Goal: Complete application form

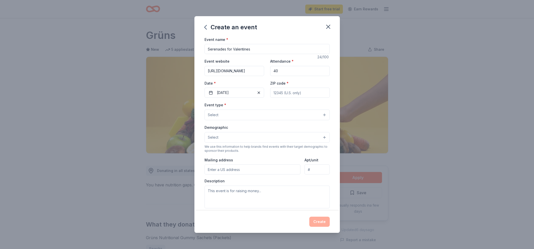
scroll to position [135, 0]
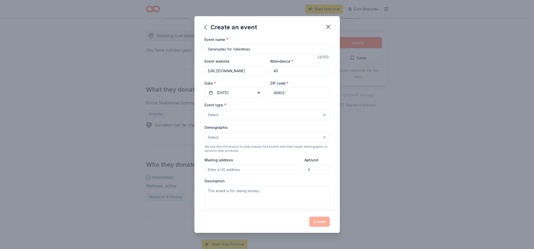
type input "46802"
click at [261, 116] on button "Select" at bounding box center [267, 115] width 125 height 11
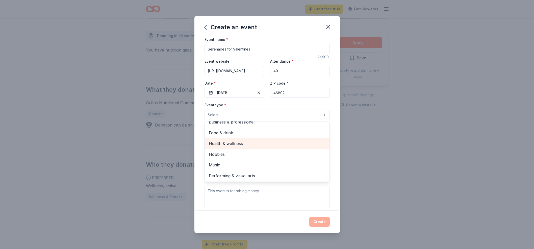
scroll to position [16, 0]
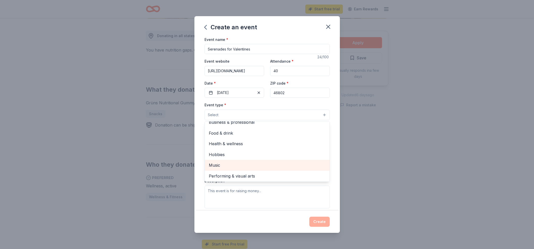
click at [216, 165] on span "Music" at bounding box center [267, 165] width 117 height 7
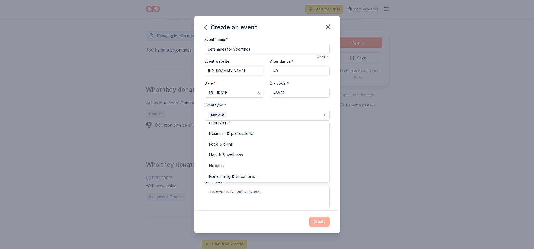
click at [334, 140] on div "Event name * Serenades for Valentines 24 /100 Event website [URL][DOMAIN_NAME] …" at bounding box center [266, 123] width 145 height 175
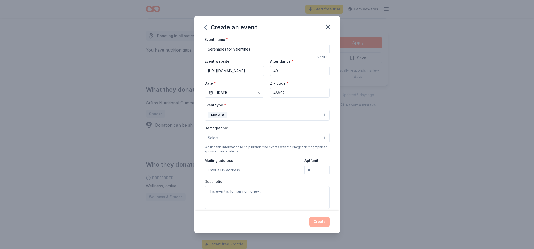
click at [243, 138] on button "Select" at bounding box center [267, 138] width 125 height 11
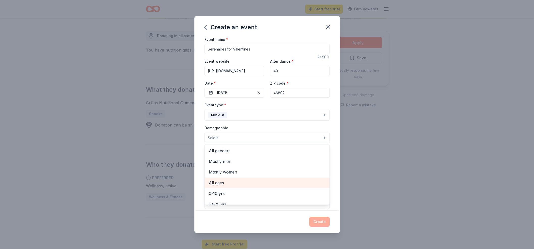
click at [221, 182] on span "All ages" at bounding box center [267, 183] width 117 height 7
click at [226, 136] on icon "button" at bounding box center [226, 138] width 4 height 4
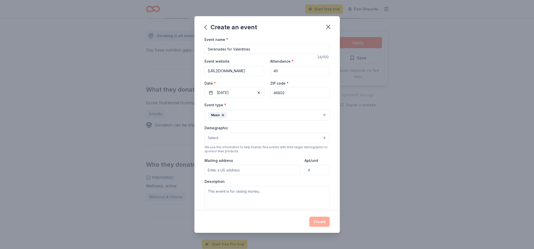
click at [226, 136] on button "Select" at bounding box center [267, 138] width 125 height 11
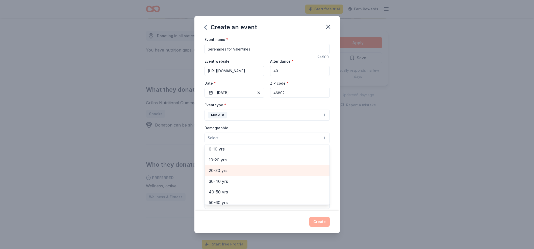
click at [223, 170] on span "20-30 yrs" at bounding box center [267, 170] width 117 height 7
click at [222, 170] on span "30-40 yrs" at bounding box center [267, 171] width 117 height 7
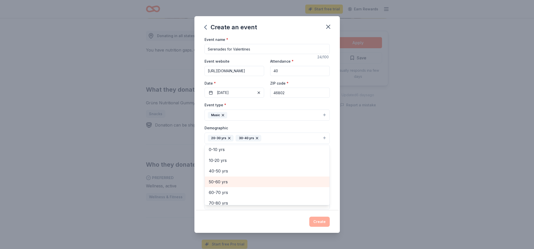
click at [222, 180] on span "50-60 yrs" at bounding box center [267, 182] width 117 height 7
click at [222, 181] on span "60-70 yrs" at bounding box center [267, 182] width 117 height 7
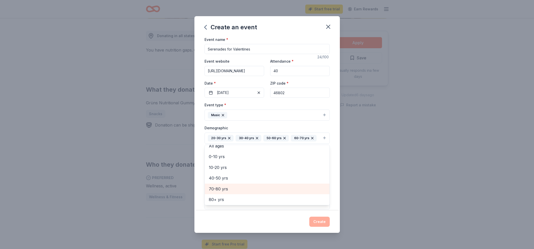
click at [223, 187] on span "70-80 yrs" at bounding box center [267, 189] width 117 height 7
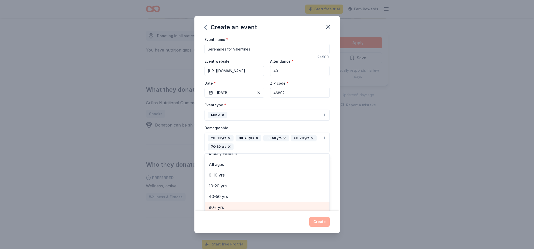
scroll to position [1, 0]
click at [220, 205] on span "80+ yrs" at bounding box center [267, 207] width 117 height 7
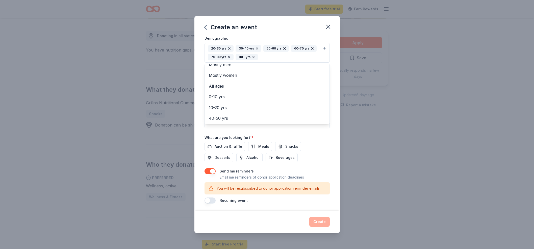
scroll to position [89, 0]
click at [262, 147] on div "Event name * Serenades for Valentines 24 /100 Event website [URL][DOMAIN_NAME] …" at bounding box center [267, 75] width 125 height 257
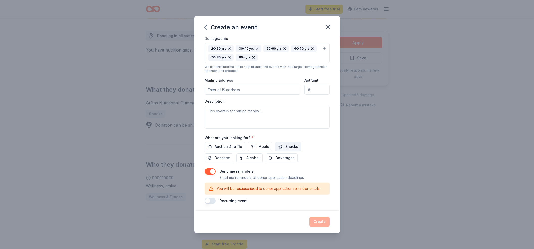
click at [288, 145] on span "Snacks" at bounding box center [291, 147] width 13 height 6
click at [261, 145] on span "Meals" at bounding box center [263, 147] width 11 height 6
click at [230, 155] on span "Desserts" at bounding box center [223, 158] width 16 height 6
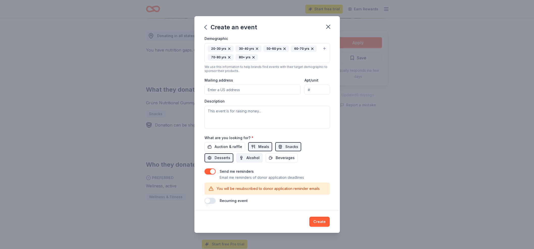
click at [247, 157] on span "Alcohol" at bounding box center [253, 158] width 13 height 6
click at [276, 156] on span "Beverages" at bounding box center [285, 158] width 19 height 6
click at [268, 111] on textarea at bounding box center [267, 117] width 125 height 23
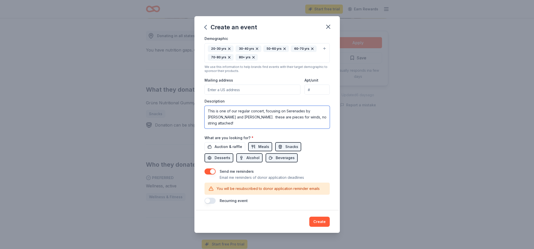
click at [231, 117] on textarea "This is one of our regular concert, focusing on Serenades by [PERSON_NAME] and …" at bounding box center [267, 117] width 125 height 23
click at [316, 117] on textarea "This is one of our regular concert, focusing on Serenades by [PERSON_NAME] and …" at bounding box center [267, 117] width 125 height 23
type textarea "This is one of our regular concert, focusing on Serenades by [PERSON_NAME] and …"
click at [320, 223] on button "Create" at bounding box center [319, 222] width 20 height 10
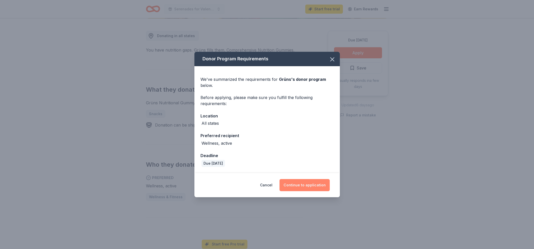
click at [304, 184] on button "Continue to application" at bounding box center [305, 185] width 50 height 12
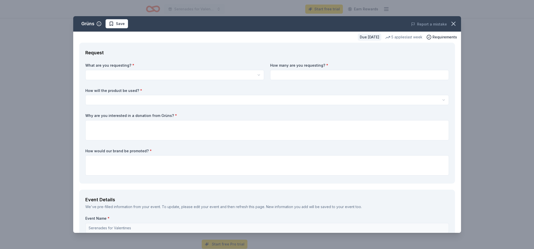
drag, startPoint x: 168, startPoint y: 25, endPoint x: 174, endPoint y: 70, distance: 45.6
click at [174, 70] on div "Grüns Save Report a mistake Due [DATE] 5 applies last week Requirements Request…" at bounding box center [267, 124] width 388 height 217
click at [170, 75] on html "Serenades for Valentines Start free trial Earn Rewards Due [DATE] Share Grüns N…" at bounding box center [267, 124] width 534 height 249
select select "Grüns Nutritional Gummy Sachets (Packets)"
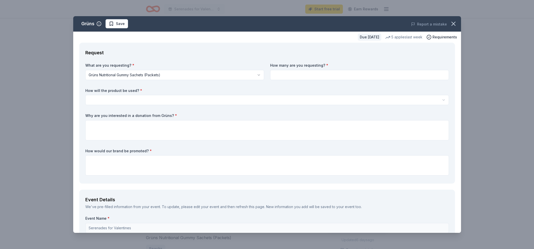
click at [297, 74] on input at bounding box center [359, 75] width 179 height 10
type input "100"
click at [130, 99] on html "Serenades for Valentines Start free trial Earn Rewards Due [DATE] Share Grüns N…" at bounding box center [267, 124] width 534 height 249
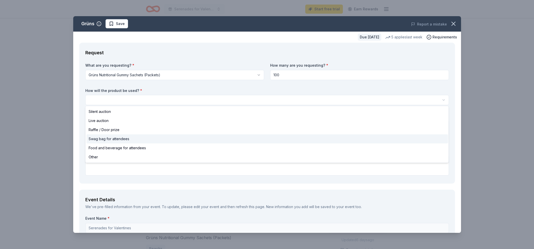
select select "swagBag"
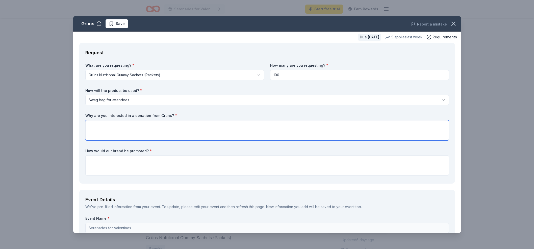
click at [109, 128] on textarea at bounding box center [267, 130] width 364 height 20
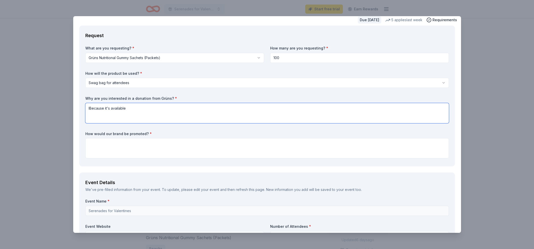
scroll to position [22, 0]
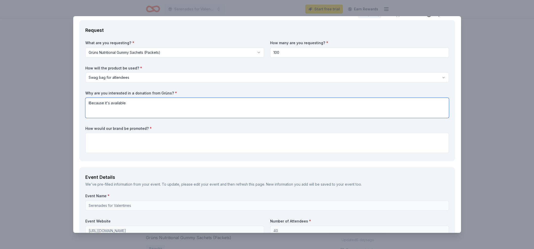
type textarea "lBecause it's available"
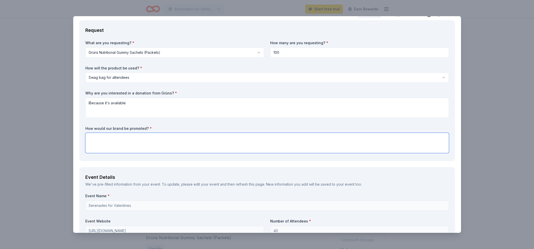
click at [126, 139] on textarea at bounding box center [267, 143] width 364 height 20
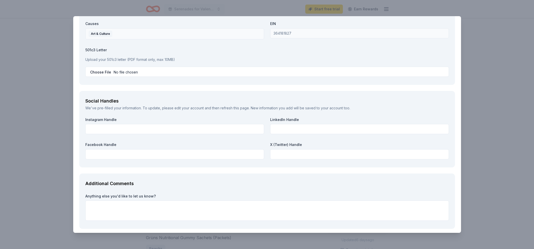
scroll to position [566, 0]
type textarea "By giving out the swag bags"
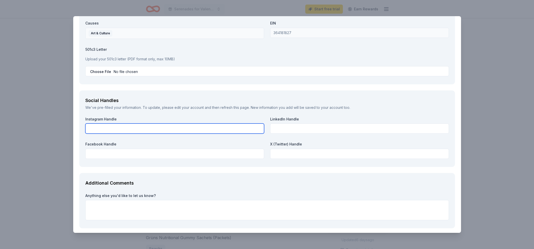
click at [162, 126] on input "text" at bounding box center [174, 129] width 179 height 10
type input "timwoods2025"
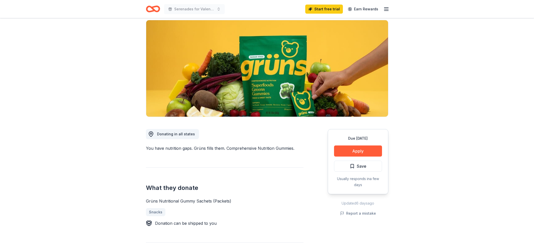
scroll to position [37, 0]
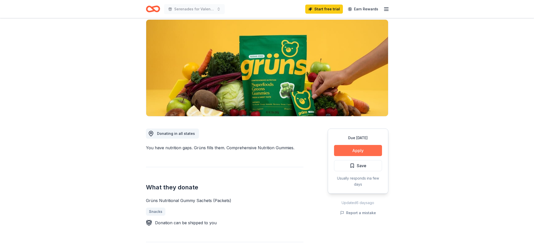
click at [360, 150] on button "Apply" at bounding box center [358, 150] width 48 height 11
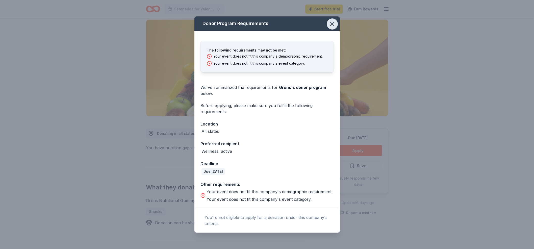
click at [333, 23] on icon "button" at bounding box center [333, 24] width 4 height 4
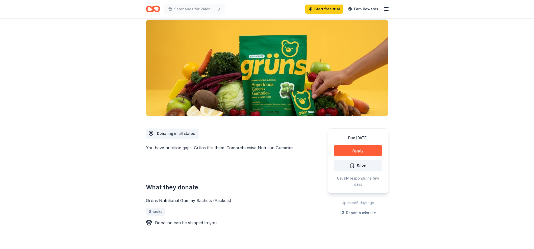
click at [358, 164] on span "Save" at bounding box center [362, 165] width 10 height 7
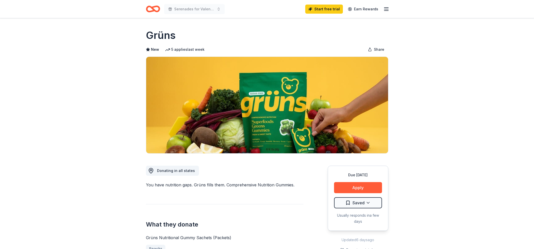
scroll to position [0, 0]
